Goal: Transaction & Acquisition: Purchase product/service

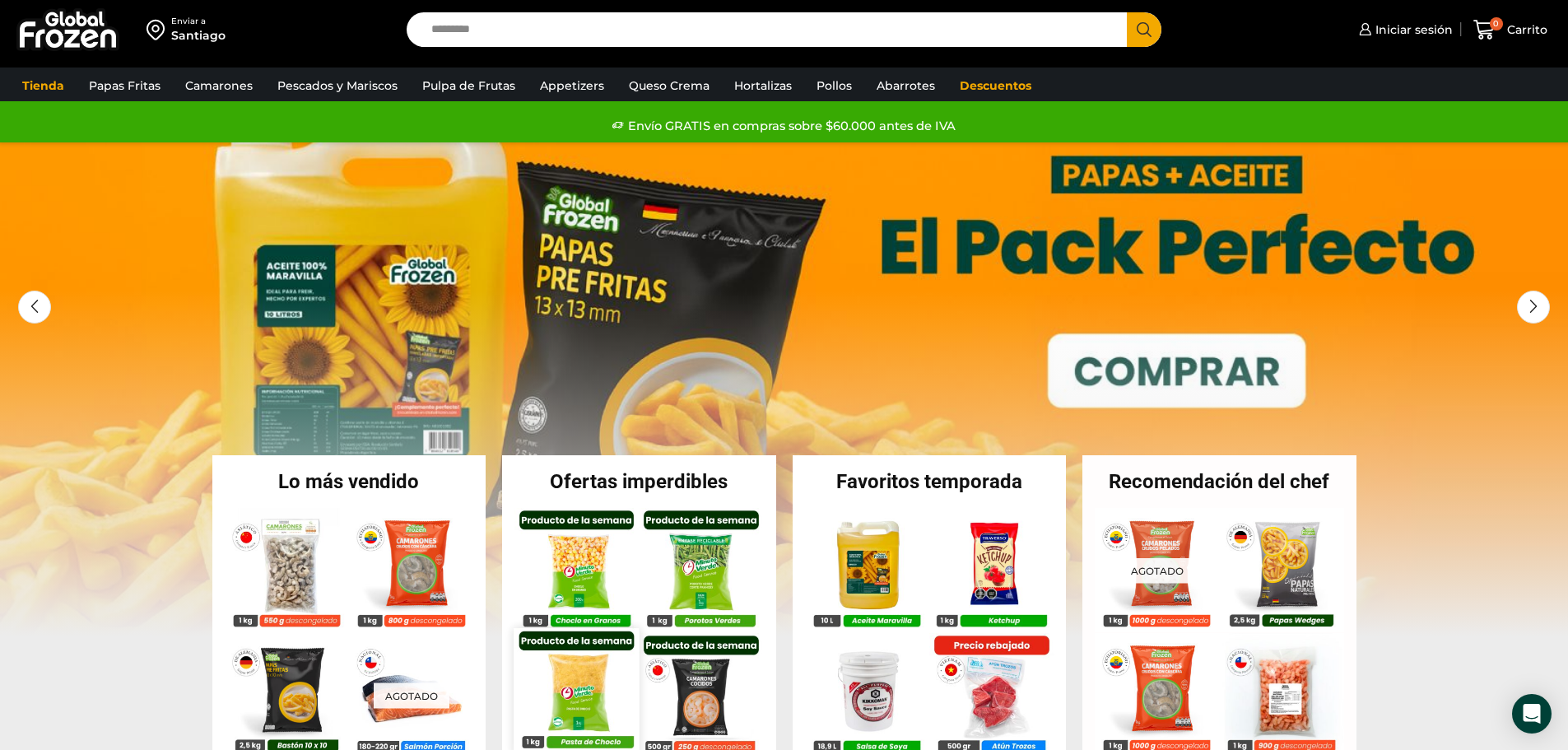
scroll to position [83, 0]
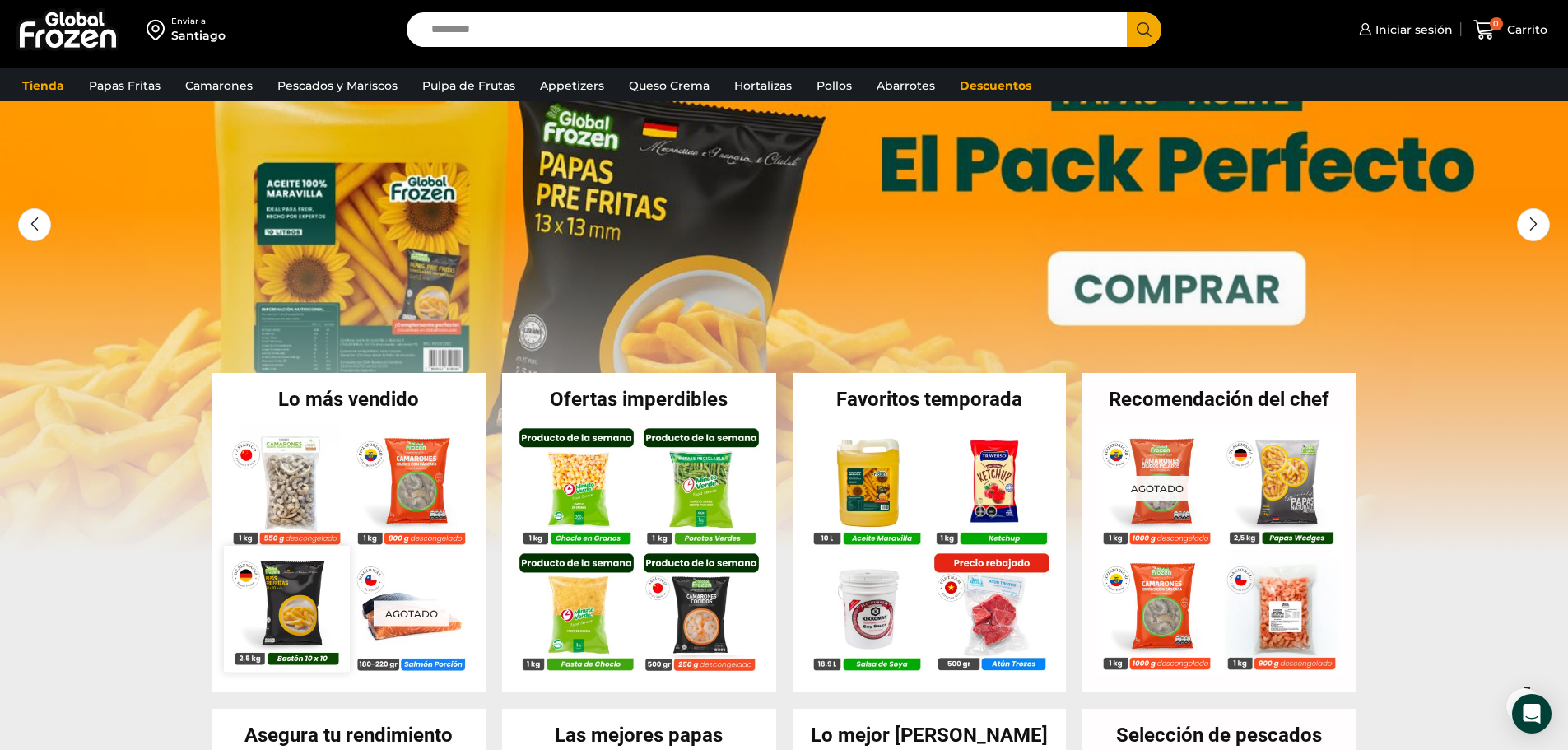
click at [297, 626] on img at bounding box center [286, 608] width 125 height 125
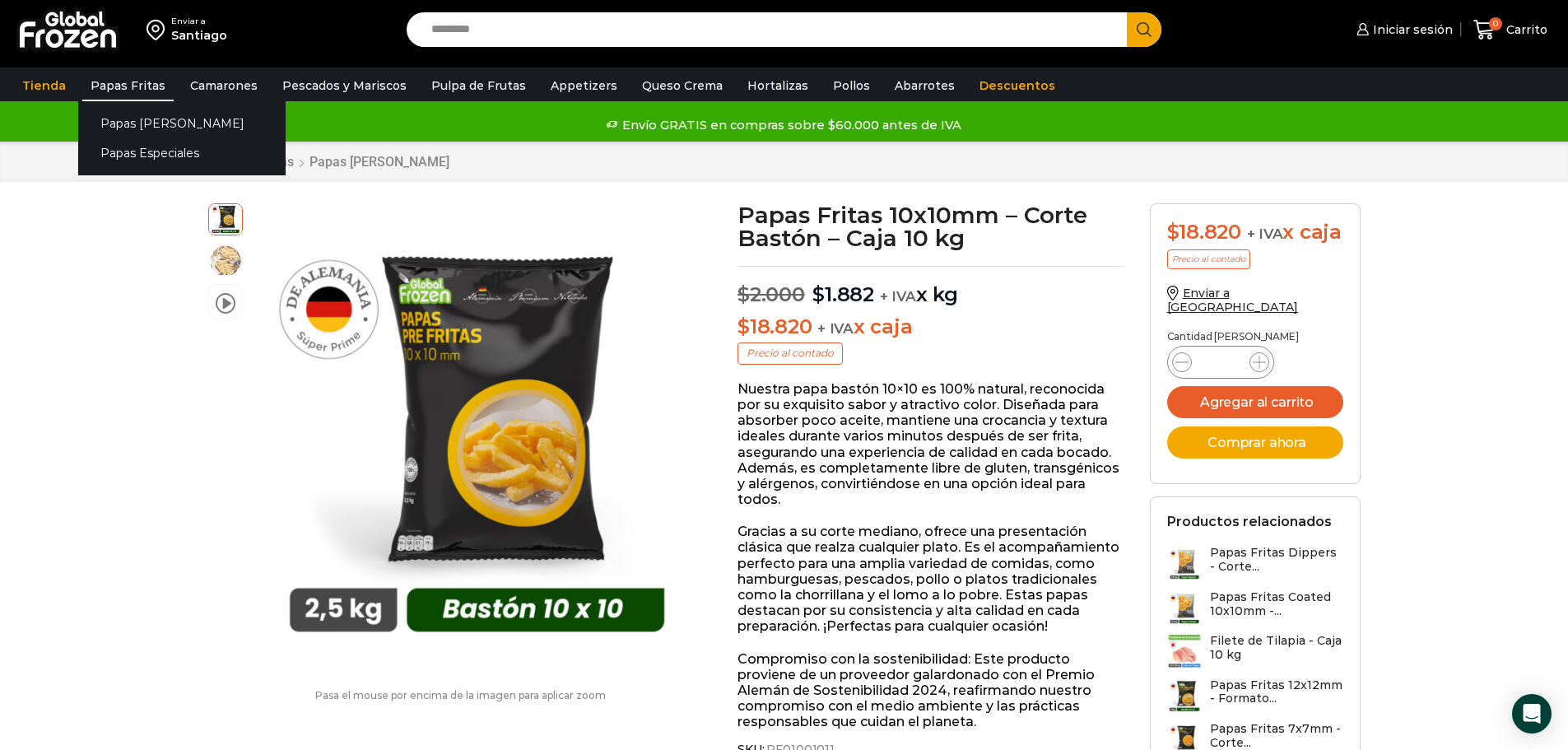
click at [128, 93] on link "Papas Fritas" at bounding box center [128, 85] width 92 height 31
click at [144, 120] on link "Papas [PERSON_NAME]" at bounding box center [182, 124] width 207 height 31
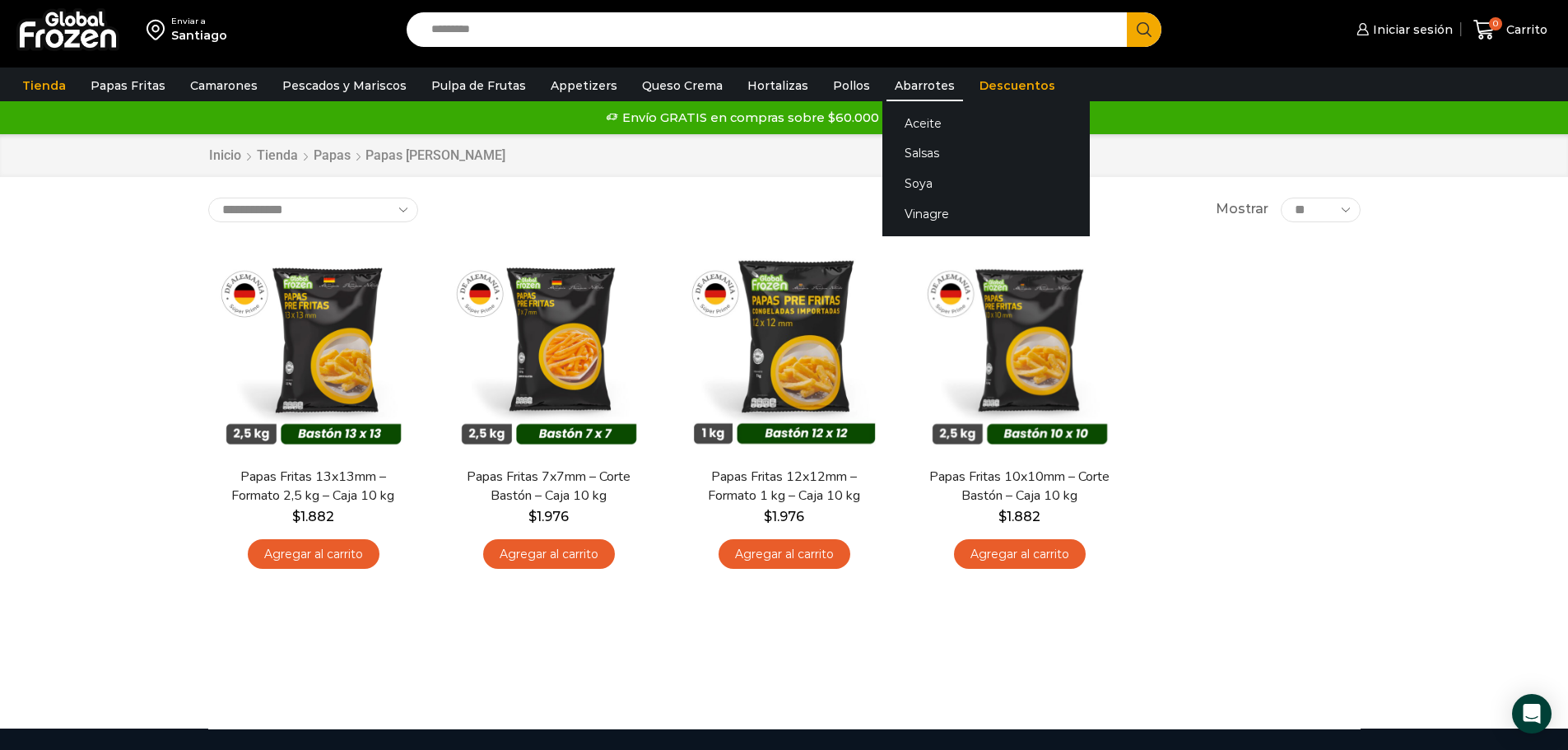
click at [897, 91] on link "Abarrotes" at bounding box center [924, 85] width 76 height 31
click at [912, 119] on link "Aceite" at bounding box center [986, 124] width 207 height 31
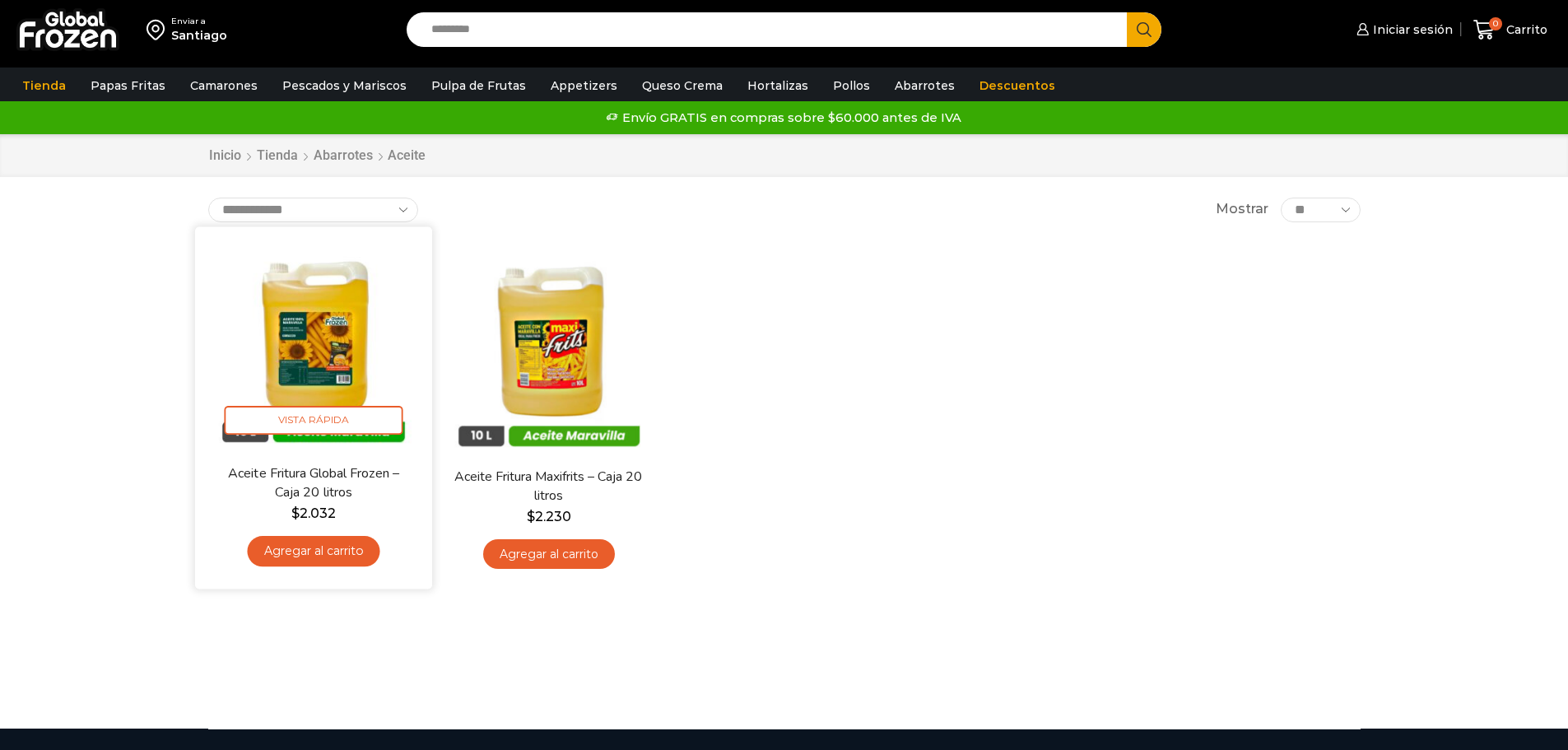
click at [329, 346] on img at bounding box center [314, 345] width 213 height 213
